Goal: Transaction & Acquisition: Book appointment/travel/reservation

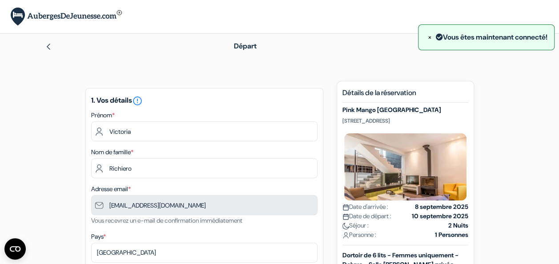
click at [428, 40] on span "×" at bounding box center [430, 36] width 4 height 9
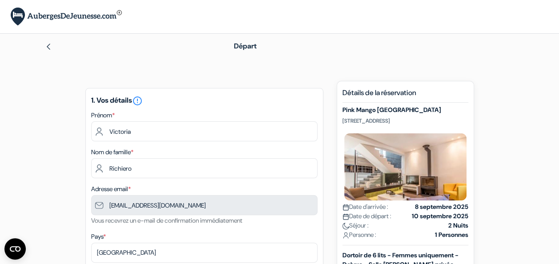
click at [36, 44] on div "Départ" at bounding box center [279, 46] width 507 height 25
click at [51, 47] on img at bounding box center [48, 46] width 7 height 7
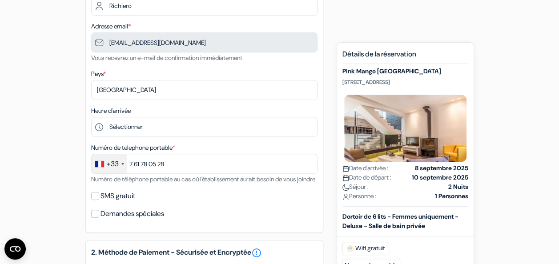
scroll to position [164, 0]
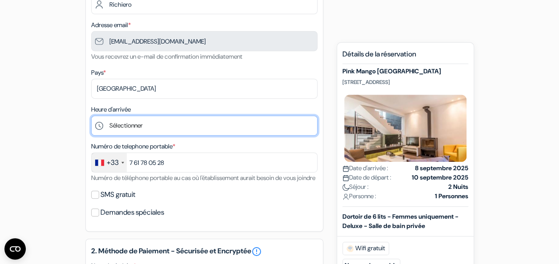
click at [189, 125] on select "Sélectionner 1:00 2:00 3:00 4:00 5:00 6:00 7:00 8:00 9:00 10:00 11:00 12:00 13:…" at bounding box center [204, 126] width 226 height 20
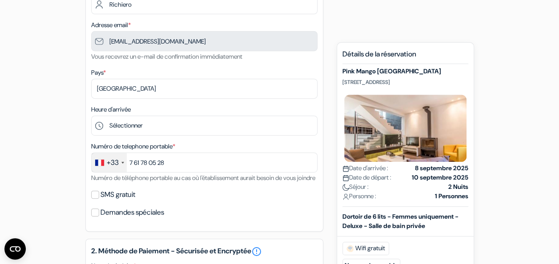
click at [59, 105] on div "add_box Pink Mango [GEOGRAPHIC_DATA] [STREET_ADDRESS] Détails de l'établissemen…" at bounding box center [279, 253] width 507 height 673
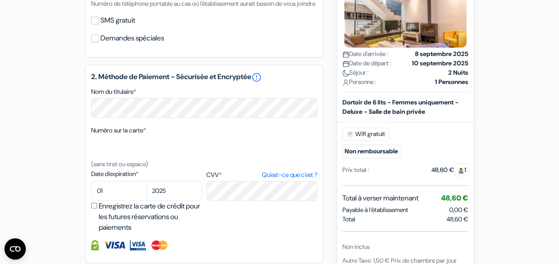
scroll to position [339, 0]
click at [115, 201] on select "01 02 03 04 05 06 07 08 09 10 11 12" at bounding box center [119, 191] width 56 height 20
select select "05"
click at [91, 193] on select "01 02 03 04 05 06 07 08 09 10 11 12" at bounding box center [119, 191] width 56 height 20
click at [161, 198] on select "2025 2026 2027 2028 2029 2030 2031 2032 2033 2034 2035 2036 2037 2038 2039 2040…" at bounding box center [174, 191] width 56 height 20
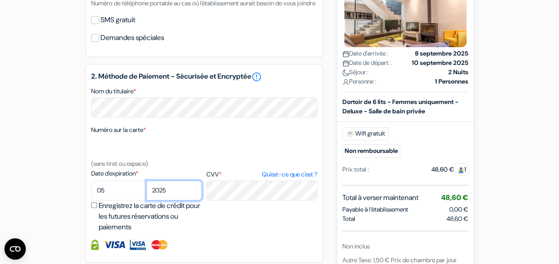
select select "2028"
click at [146, 193] on select "2025 2026 2027 2028 2029 2030 2031 2032 2033 2034 2035 2036 2037 2038 2039 2040…" at bounding box center [174, 191] width 56 height 20
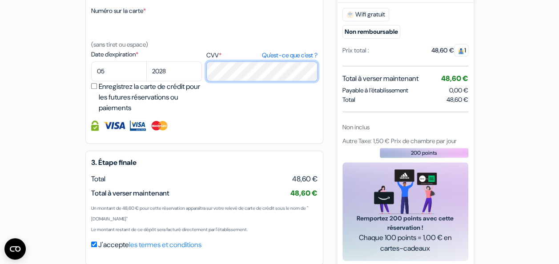
scroll to position [511, 0]
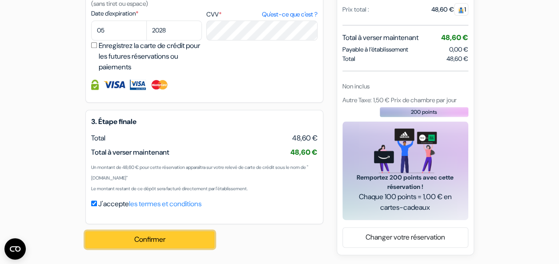
click at [165, 241] on button "Confirmer Loading..." at bounding box center [149, 239] width 129 height 17
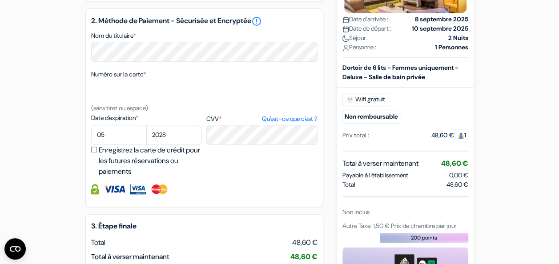
scroll to position [382, 0]
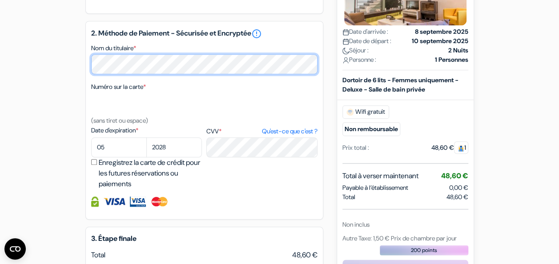
click at [69, 80] on div "add_box Pink Mango Athens Agisilaou 92, Athens, Athènes, Grèce Détails de l'éta…" at bounding box center [279, 46] width 507 height 695
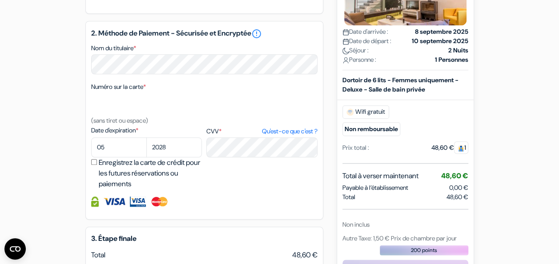
click at [211, 220] on div "2. Méthode de Paiement - Sécurisée et Encryptée error_outline Nom du titulaire …" at bounding box center [204, 120] width 238 height 199
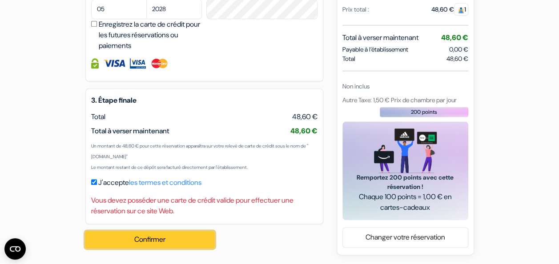
click at [172, 239] on button "Confirmer Loading..." at bounding box center [149, 239] width 129 height 17
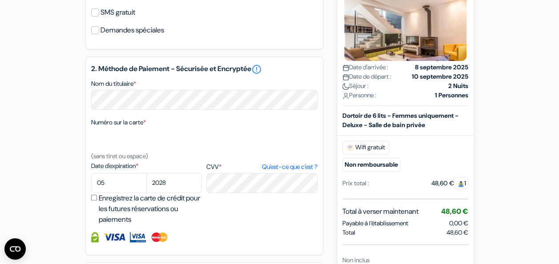
scroll to position [346, 0]
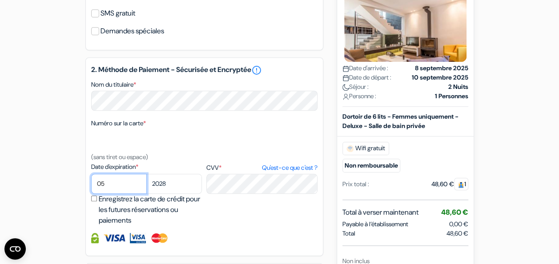
click at [123, 194] on select "01 02 03 04 05 06 07 08 09 10 11 12" at bounding box center [119, 184] width 56 height 20
select select "09"
click at [91, 186] on select "01 02 03 04 05 06 07 08 09 10 11 12" at bounding box center [119, 184] width 56 height 20
click at [174, 194] on select "2025 2026 2027 2028 2029 2030 2031 2032 2033 2034 2035 2036 2037 2038 2039 2040…" at bounding box center [174, 184] width 56 height 20
select select "2025"
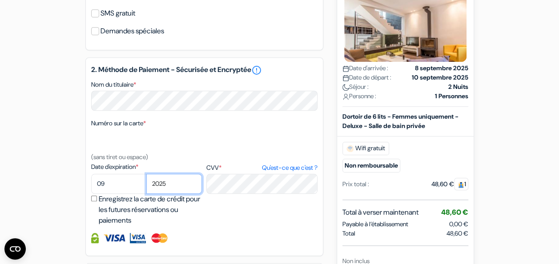
click at [146, 186] on select "2025 2026 2027 2028 2029 2030 2031 2032 2033 2034 2035 2036 2037 2038 2039 2040…" at bounding box center [174, 184] width 56 height 20
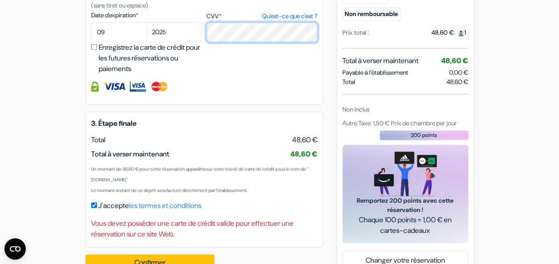
scroll to position [532, 0]
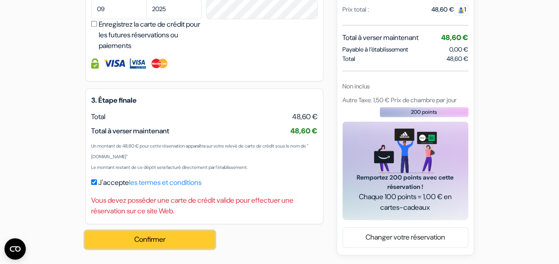
click at [173, 242] on button "Confirmer Loading..." at bounding box center [149, 239] width 129 height 17
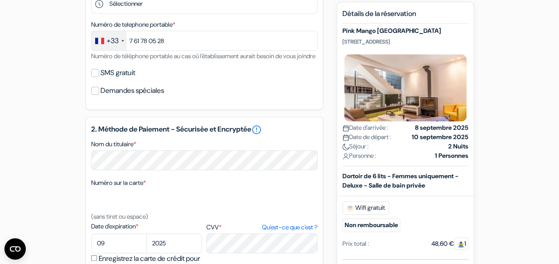
scroll to position [270, 0]
